Goal: Information Seeking & Learning: Check status

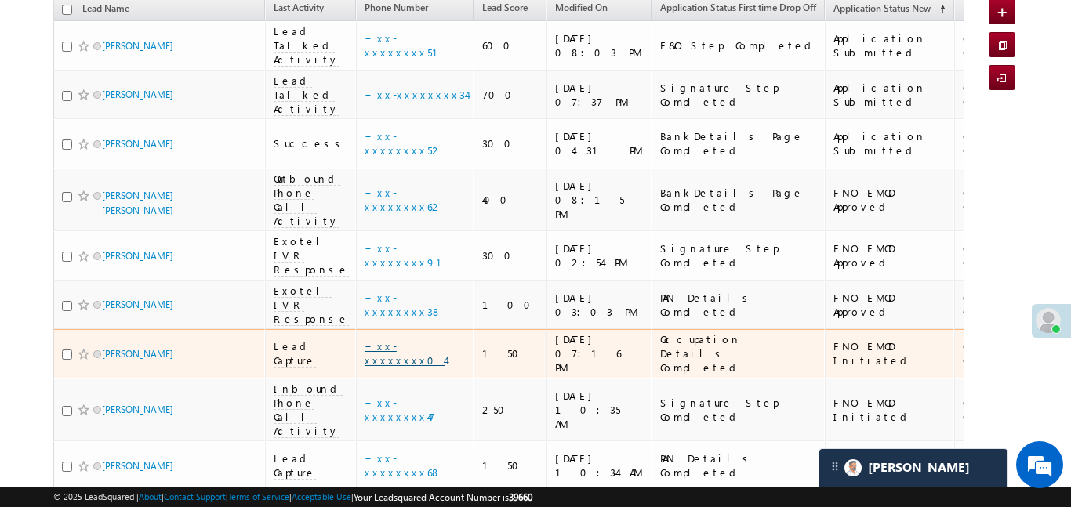
click at [371, 340] on link "+xx-xxxxxxxx04" at bounding box center [405, 353] width 81 height 27
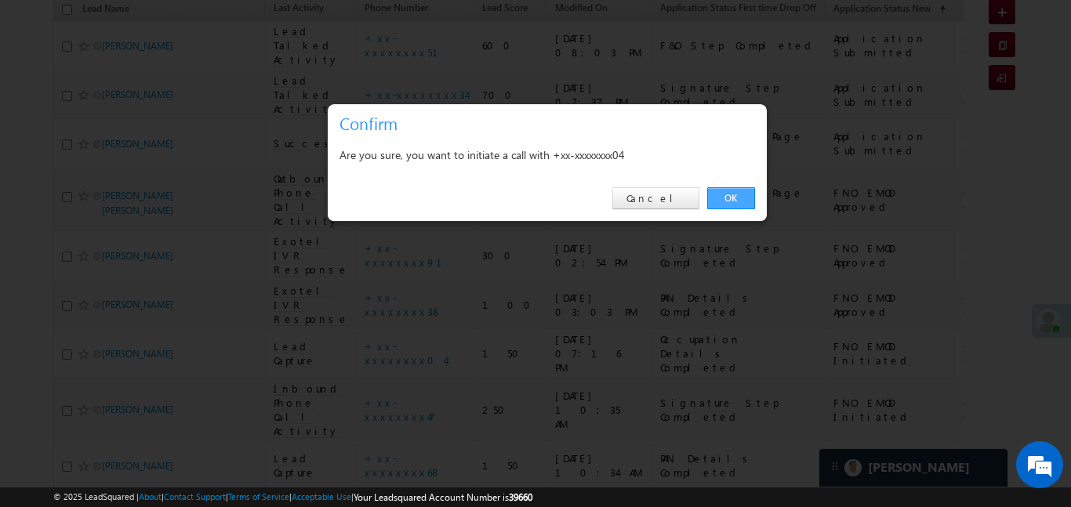
click at [727, 198] on link "OK" at bounding box center [731, 198] width 48 height 22
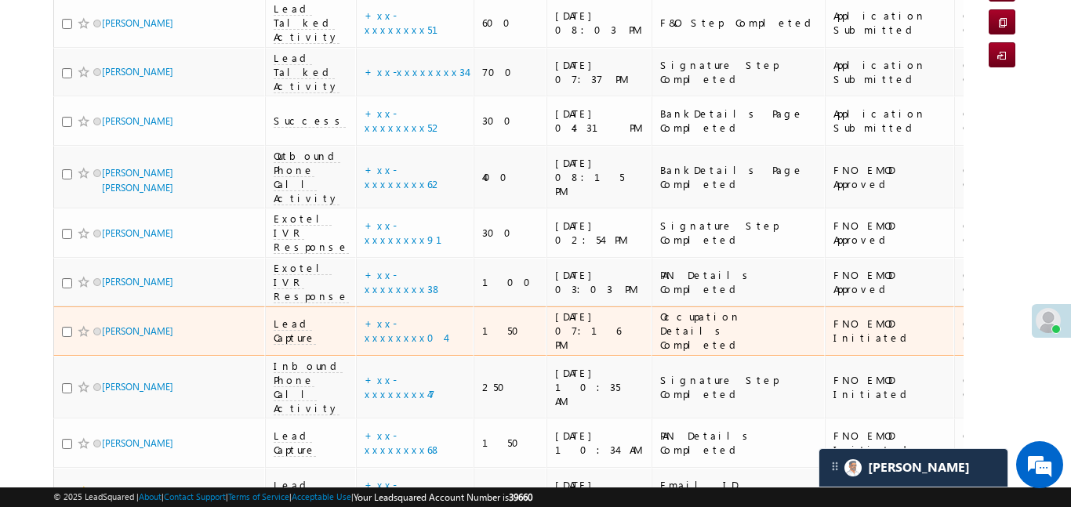
scroll to position [267, 0]
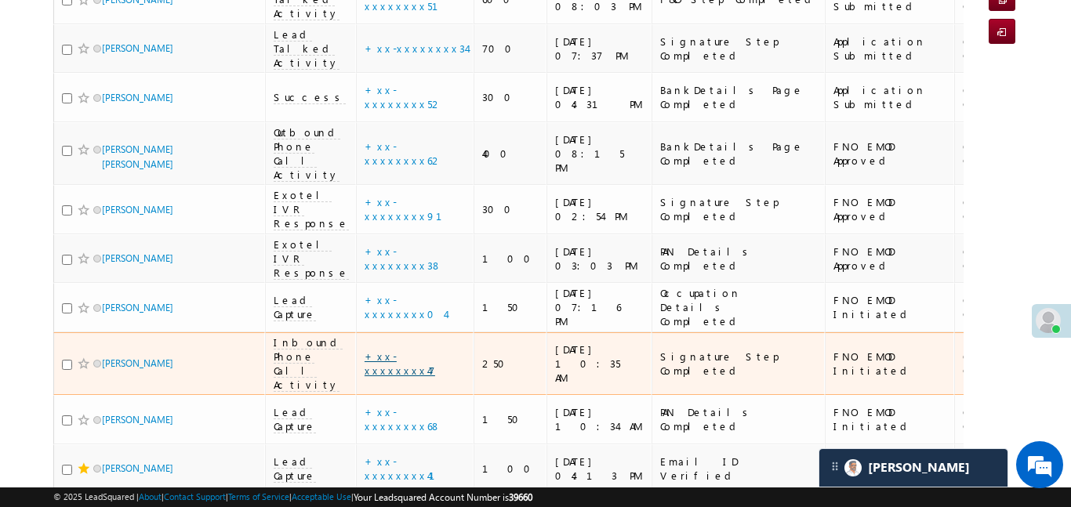
click at [374, 350] on link "+xx-xxxxxxxx47" at bounding box center [400, 363] width 71 height 27
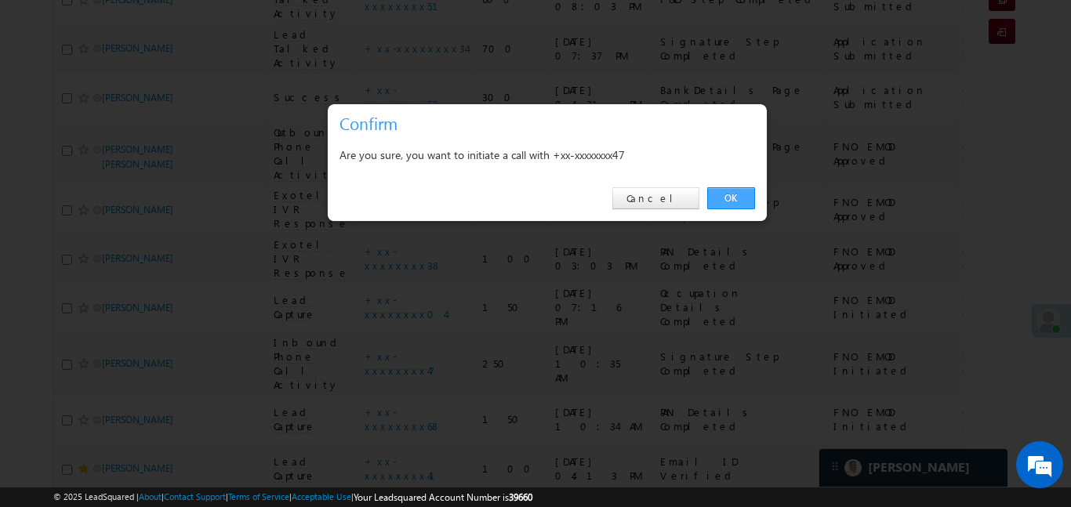
click at [741, 187] on link "OK" at bounding box center [731, 198] width 48 height 22
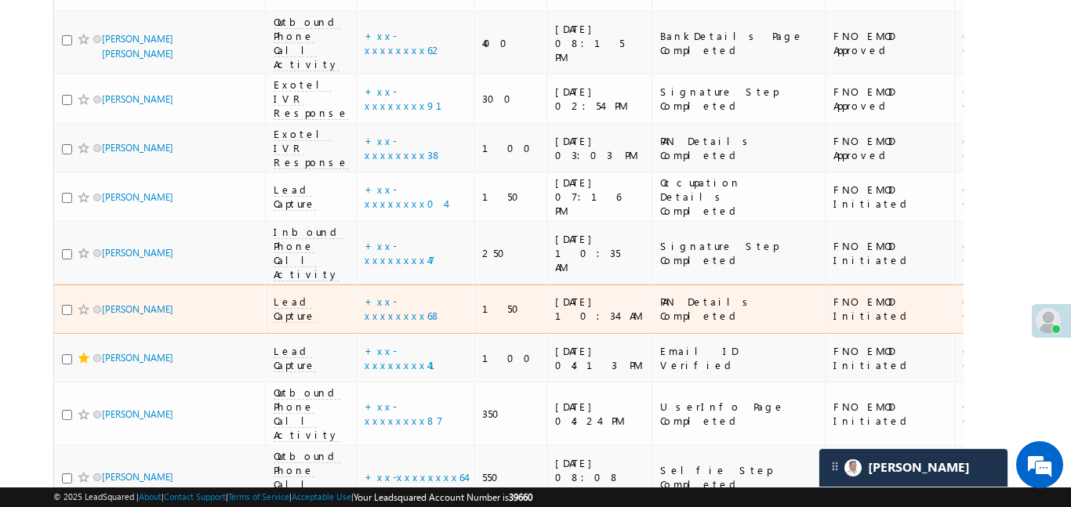
scroll to position [379, 0]
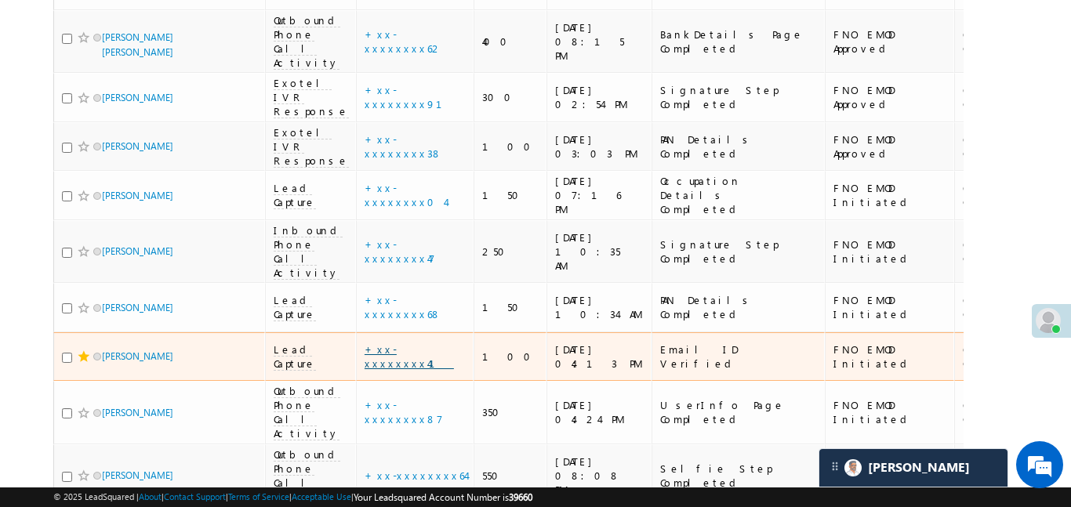
click at [397, 343] on link "+xx-xxxxxxxx41" at bounding box center [409, 356] width 89 height 27
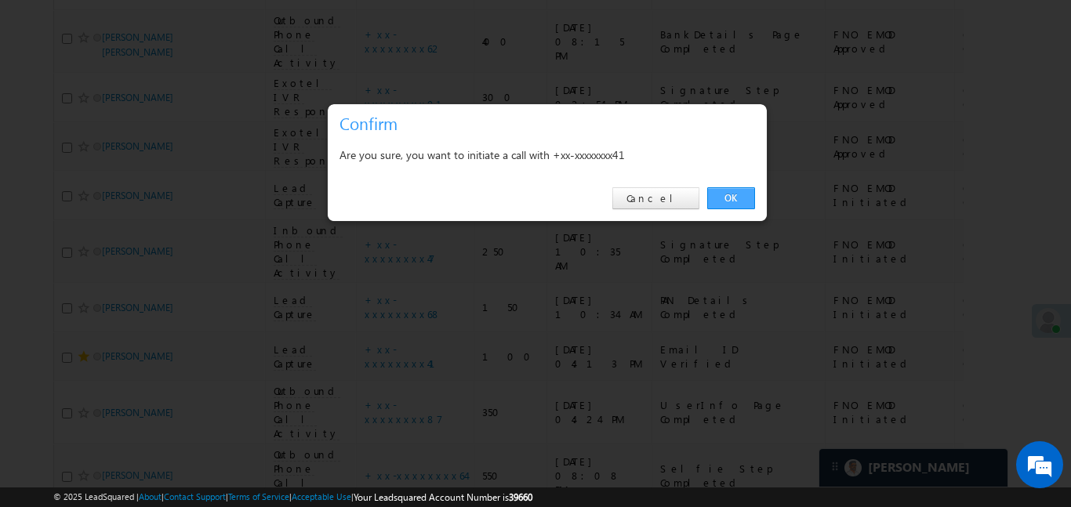
click at [740, 205] on link "OK" at bounding box center [731, 198] width 48 height 22
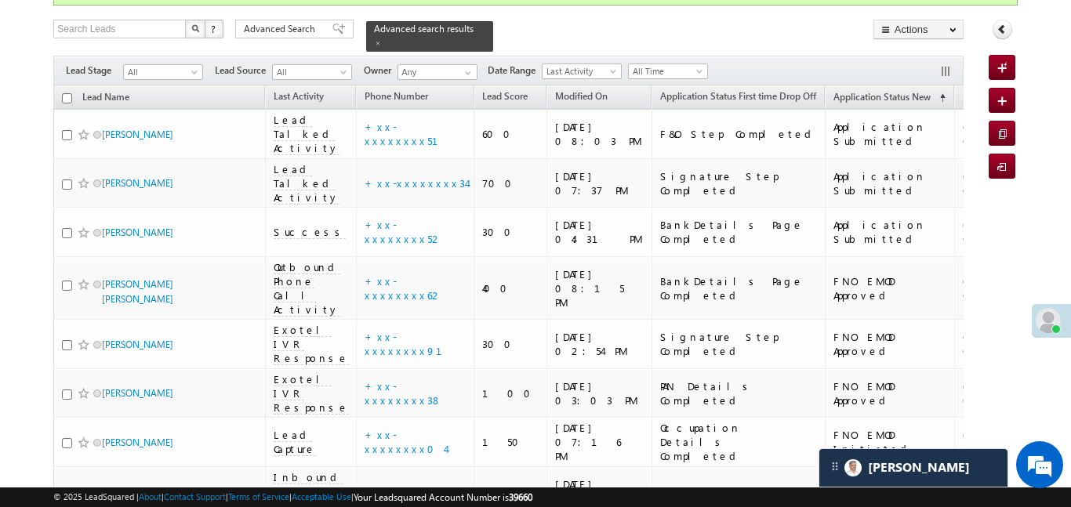
scroll to position [0, 0]
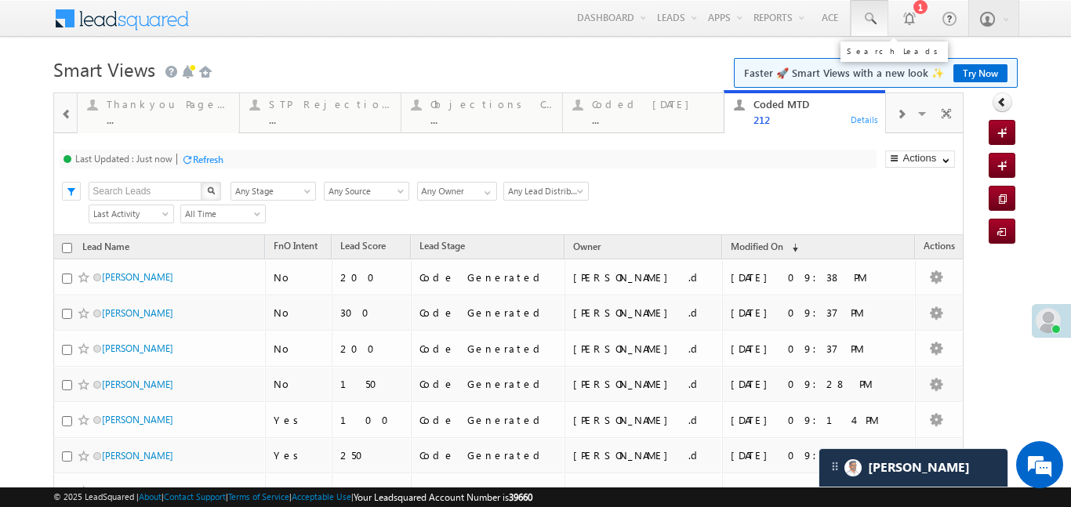
click at [875, 28] on link at bounding box center [870, 18] width 38 height 36
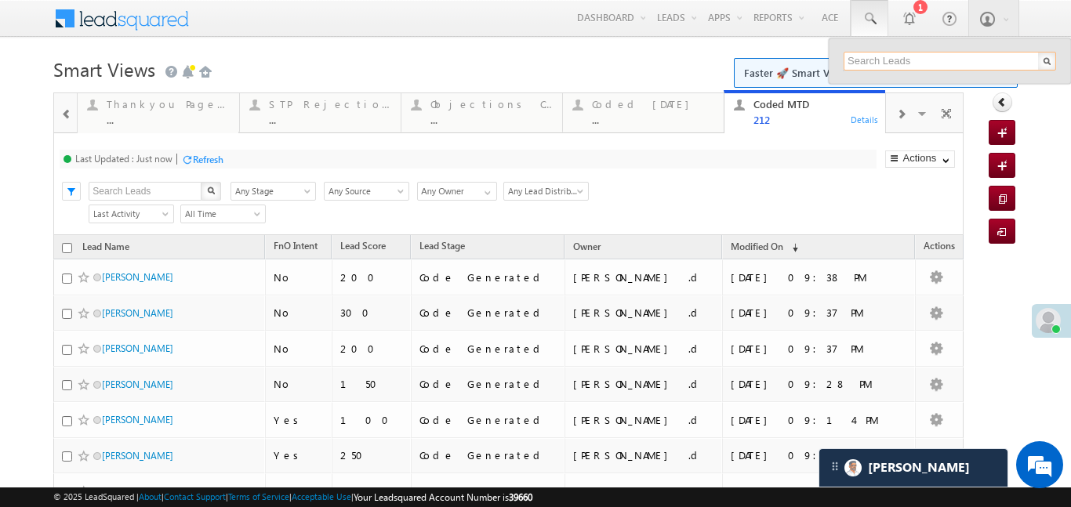
paste input "EQ27080507"
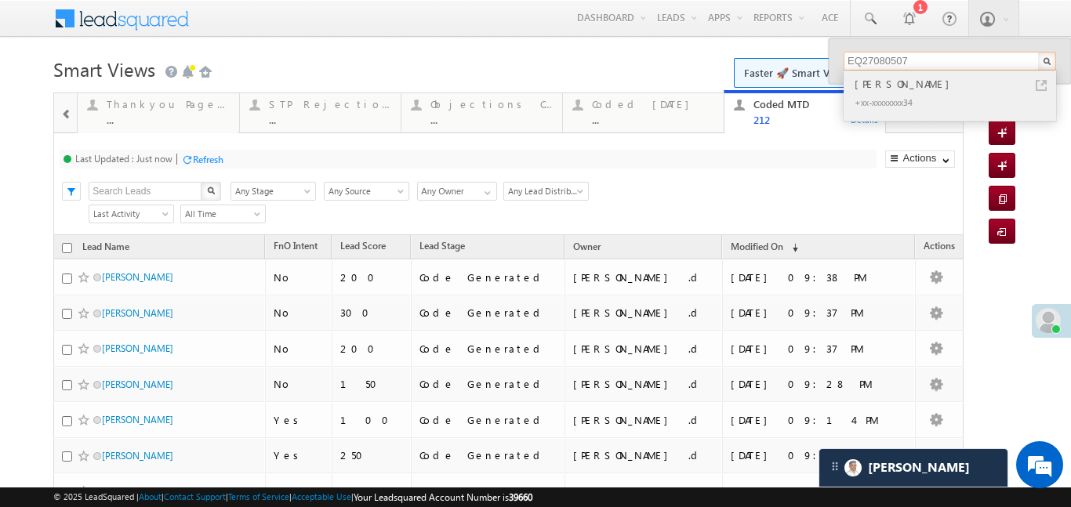
type input "EQ27080507"
click at [863, 84] on div "Uday Agarwal" at bounding box center [957, 83] width 210 height 17
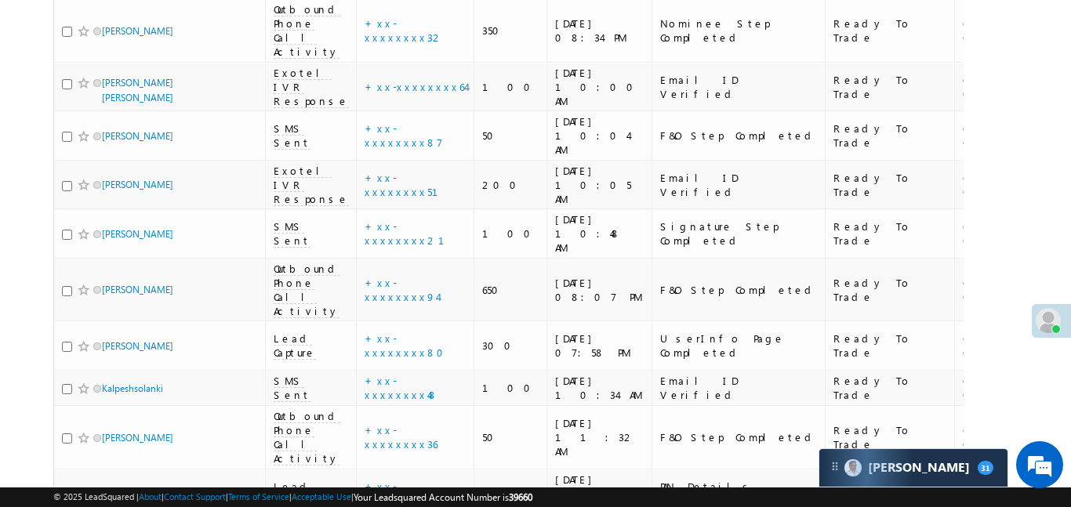
scroll to position [1701, 0]
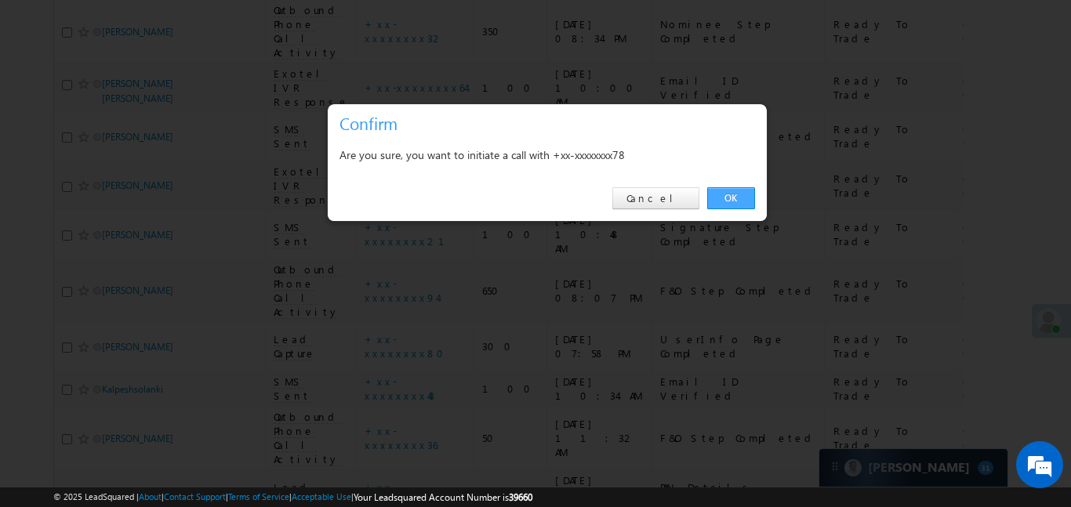
click at [722, 200] on link "OK" at bounding box center [731, 198] width 48 height 22
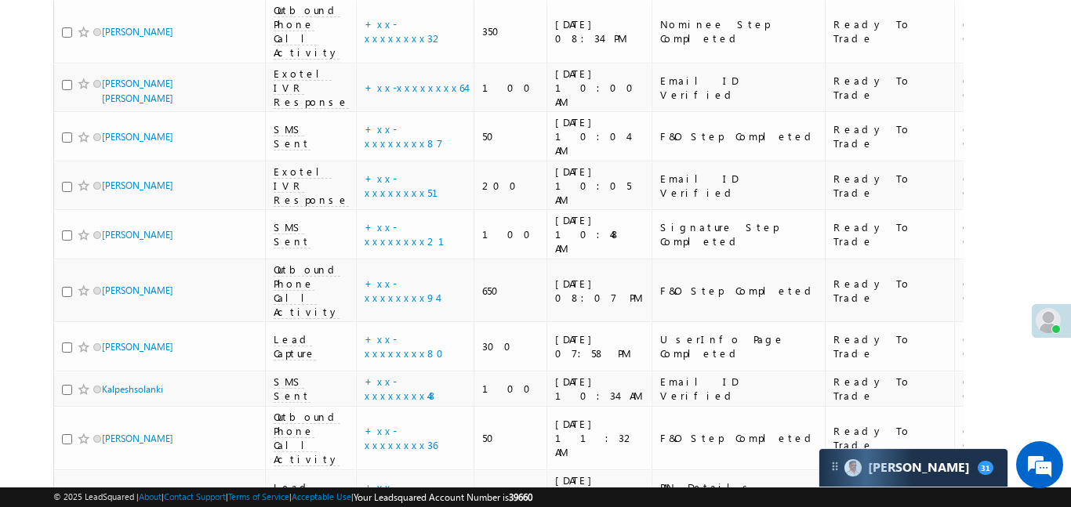
scroll to position [0, 0]
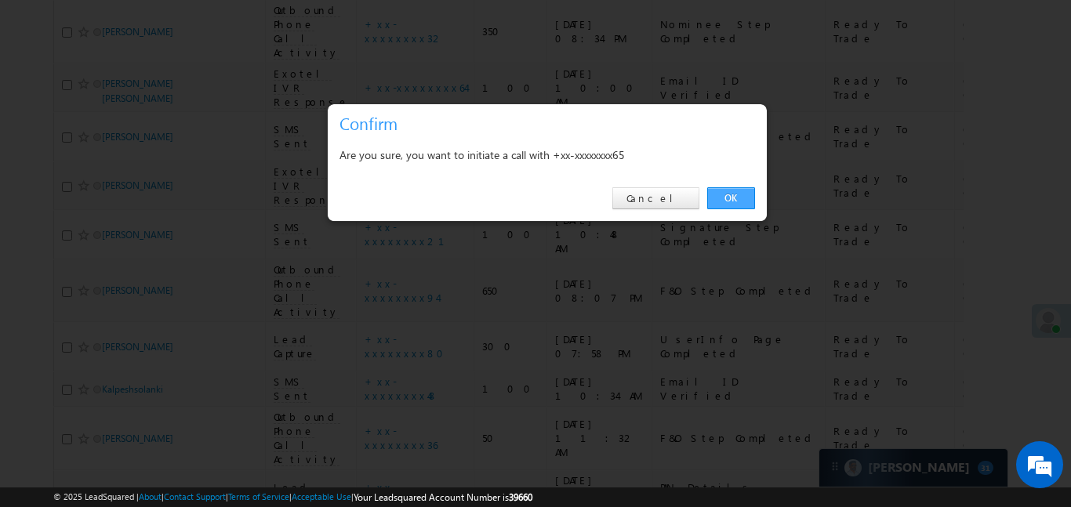
click at [749, 200] on link "OK" at bounding box center [731, 198] width 48 height 22
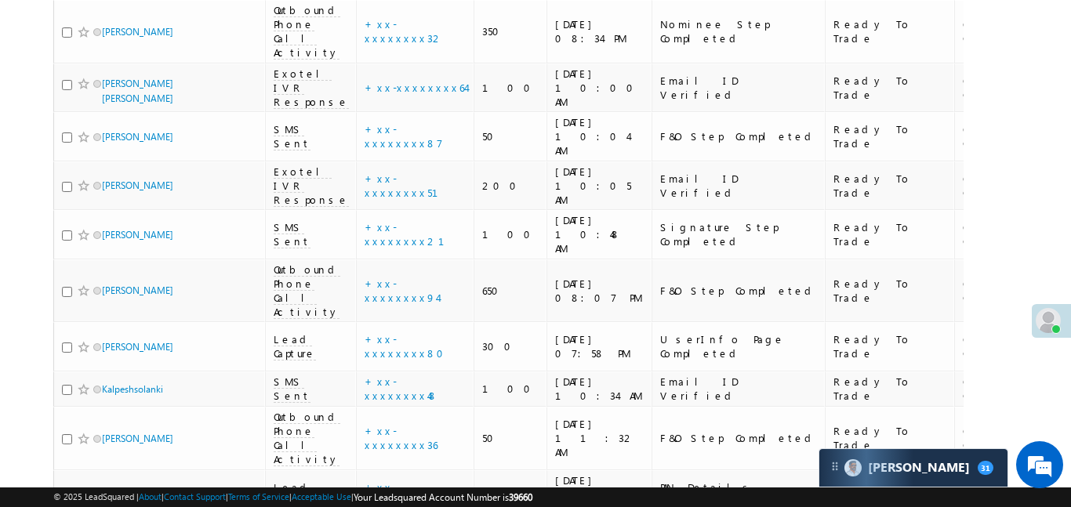
scroll to position [1751, 0]
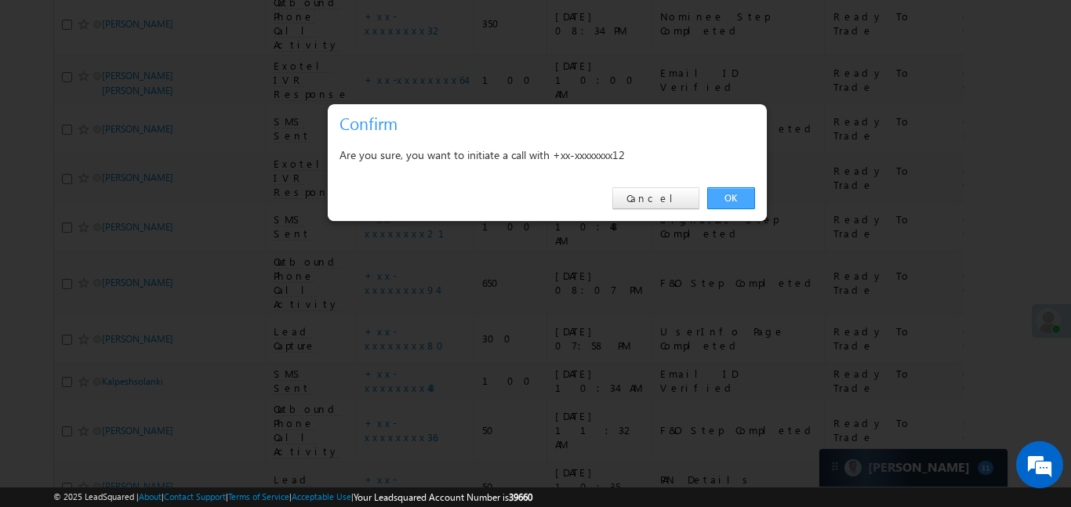
click at [718, 197] on link "OK" at bounding box center [731, 198] width 48 height 22
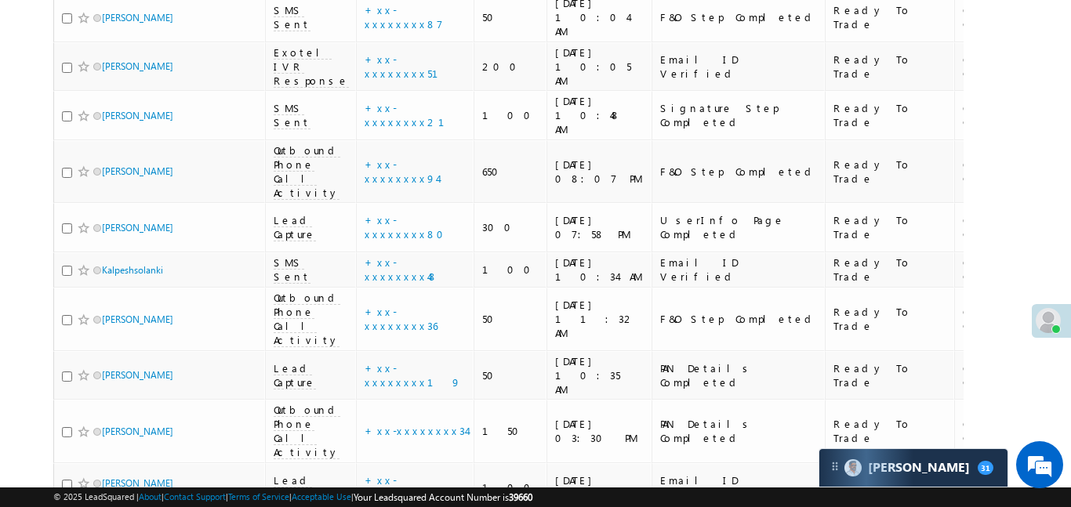
scroll to position [1893, 0]
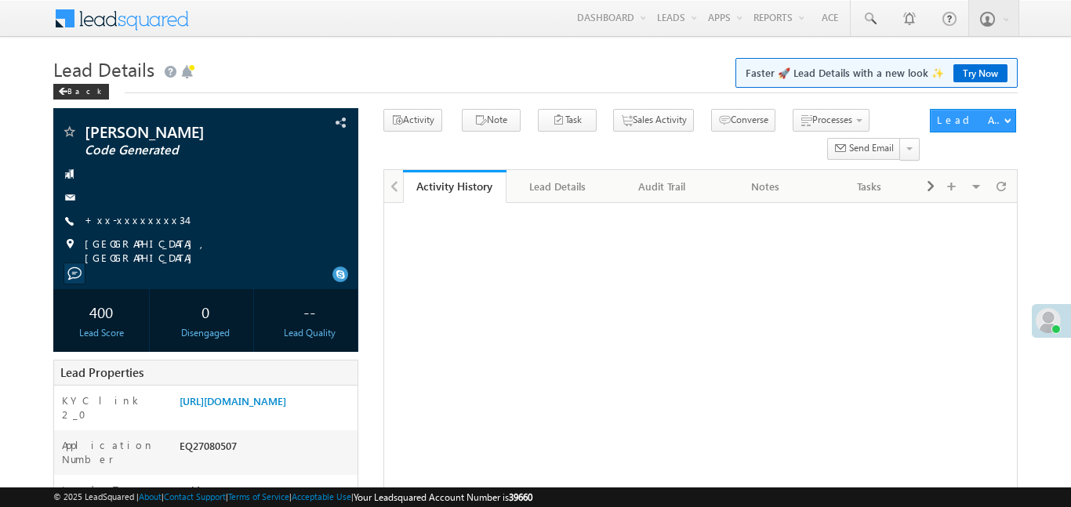
click at [126, 223] on link "+xx-xxxxxxxx34" at bounding box center [136, 219] width 102 height 13
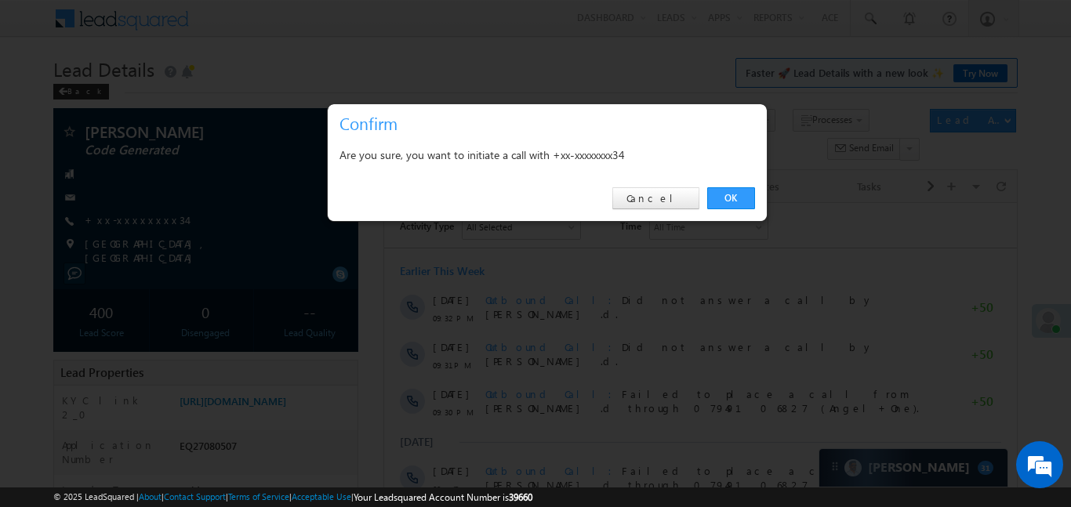
click at [725, 203] on link "OK" at bounding box center [731, 198] width 48 height 22
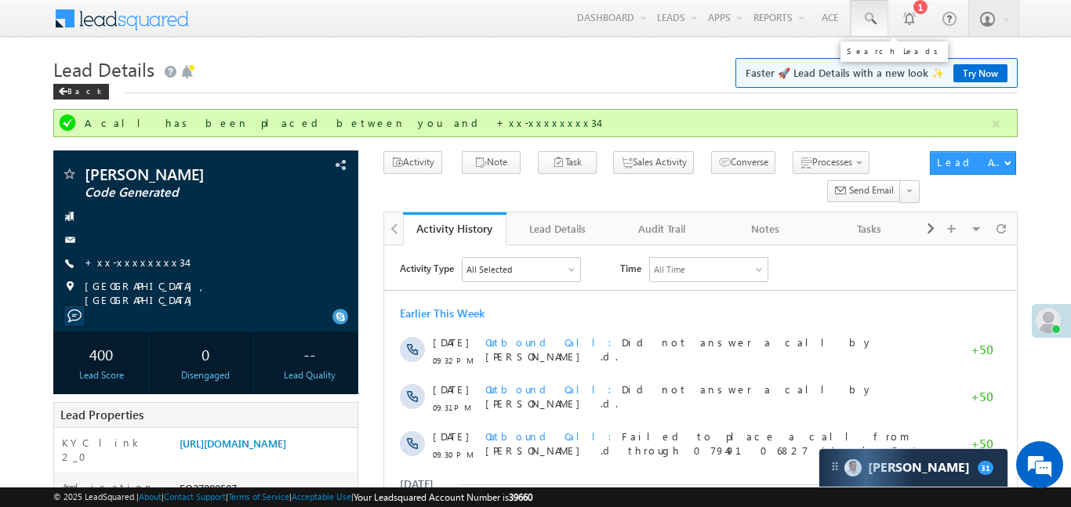
click at [877, 20] on span at bounding box center [870, 19] width 16 height 16
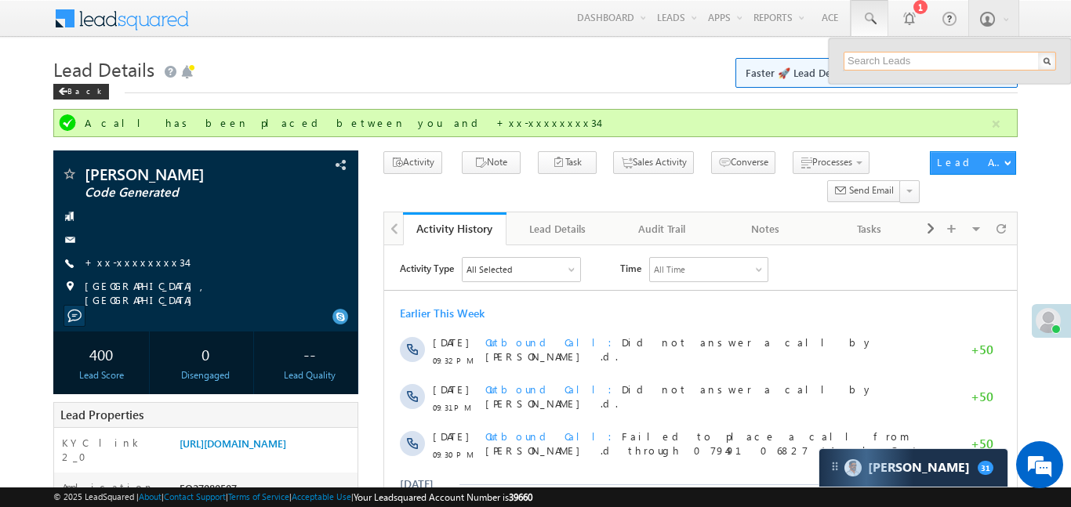
paste input "EQ25187971"
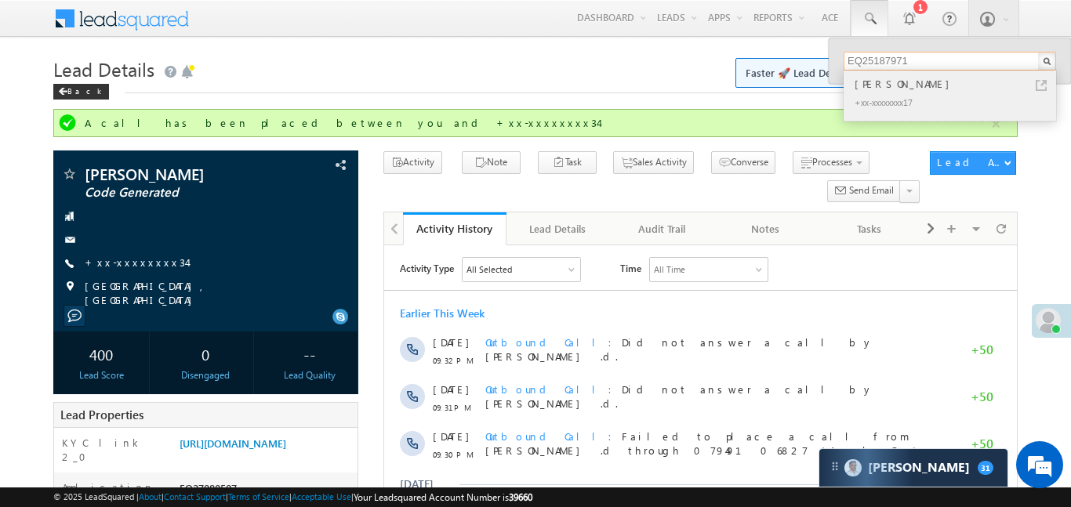
type input "EQ25187971"
click at [884, 87] on div "[PERSON_NAME]" at bounding box center [957, 83] width 210 height 17
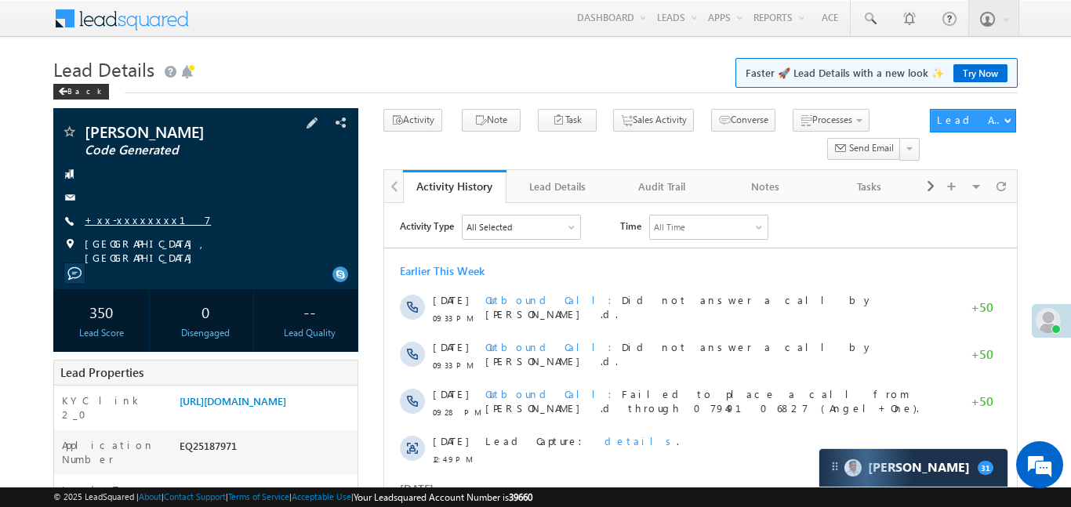
click at [126, 226] on link "+xx-xxxxxxxx17" at bounding box center [148, 219] width 126 height 13
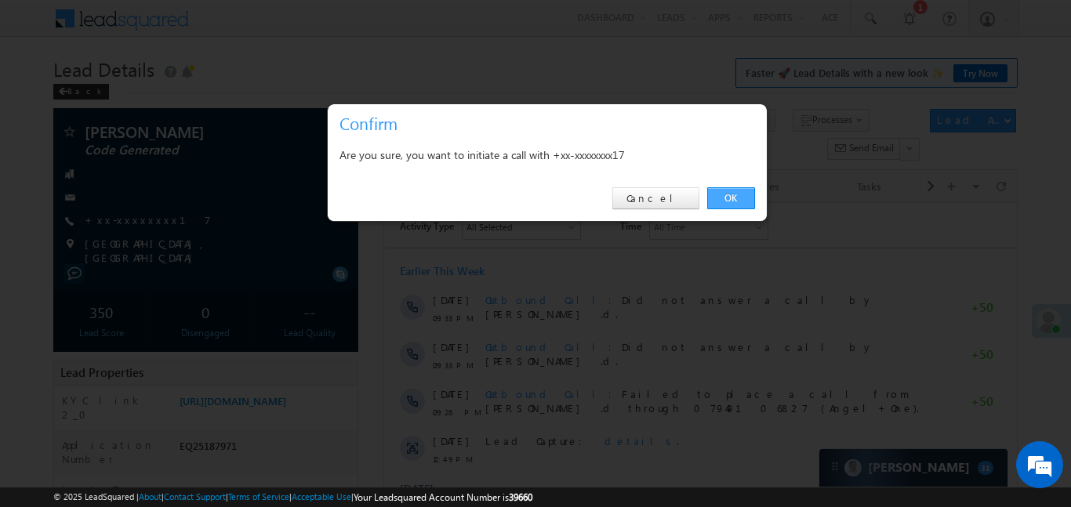
click at [724, 203] on link "OK" at bounding box center [731, 198] width 48 height 22
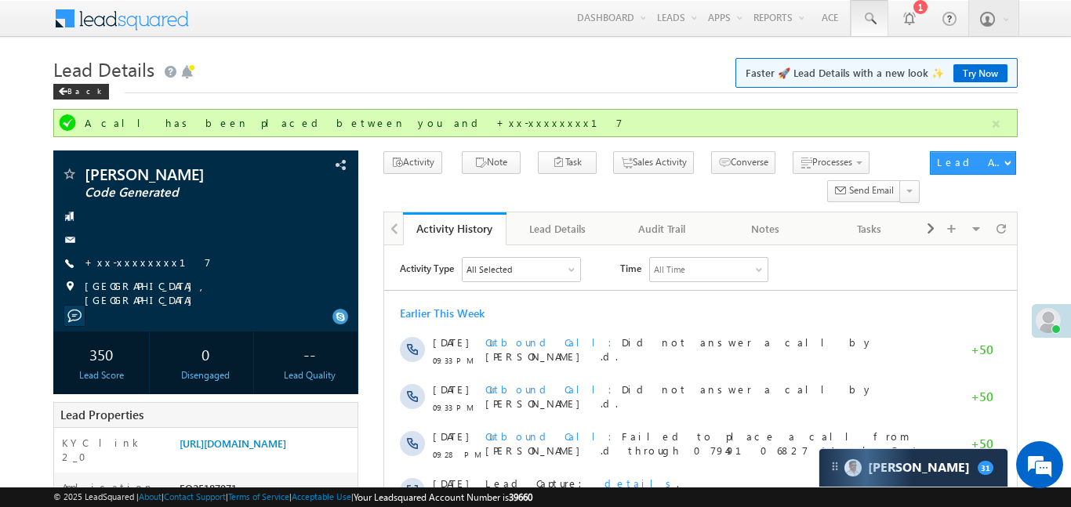
click at [871, 27] on link at bounding box center [870, 18] width 38 height 36
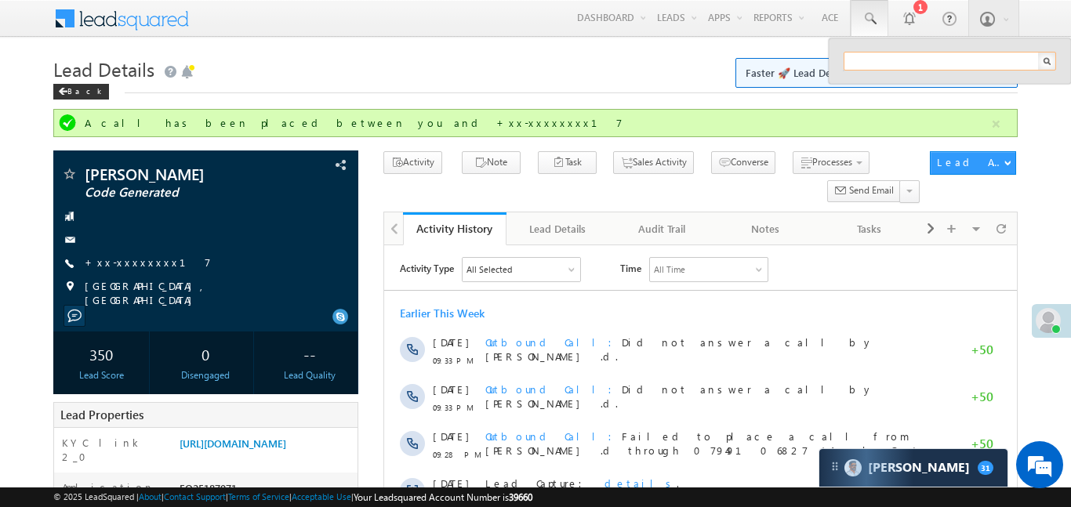
click at [902, 64] on input "text" at bounding box center [950, 61] width 213 height 19
paste input "EQ27511022"
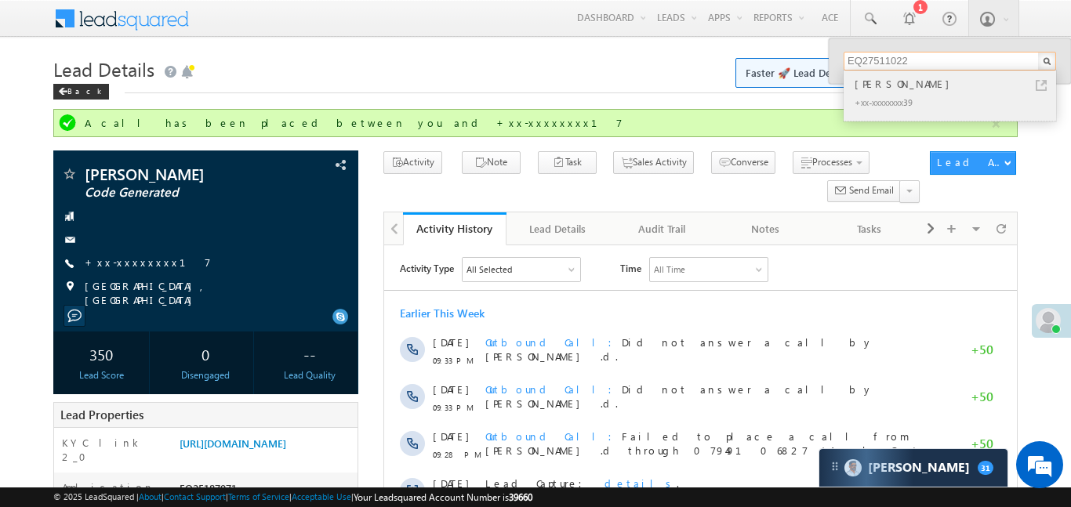
type input "EQ27511022"
click at [879, 88] on div "[PERSON_NAME]" at bounding box center [957, 83] width 210 height 17
